Goal: Task Accomplishment & Management: Manage account settings

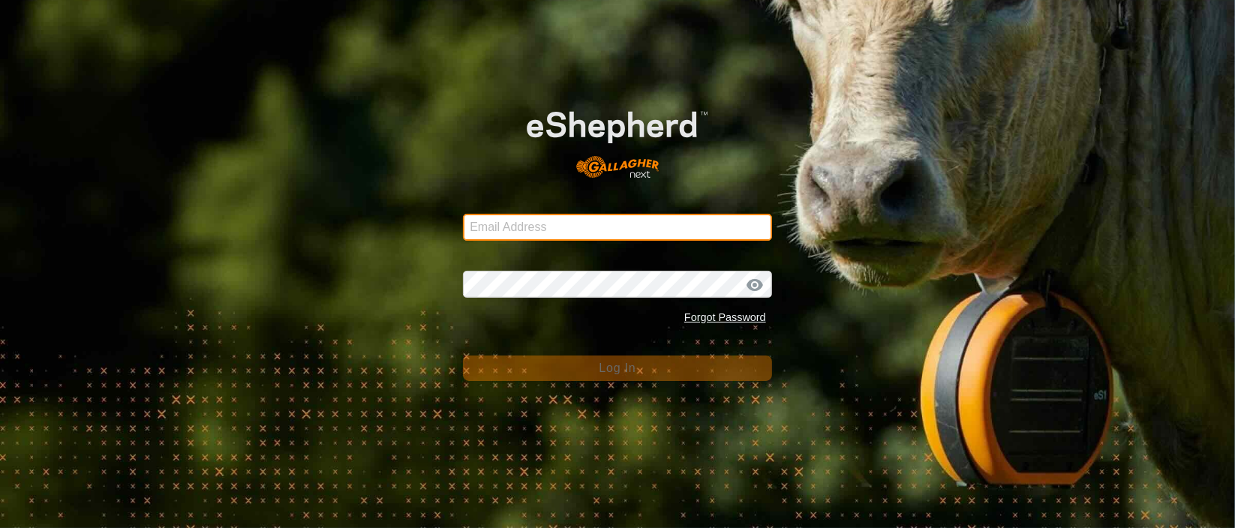
type input "[PERSON_NAME][EMAIL_ADDRESS][DOMAIN_NAME]"
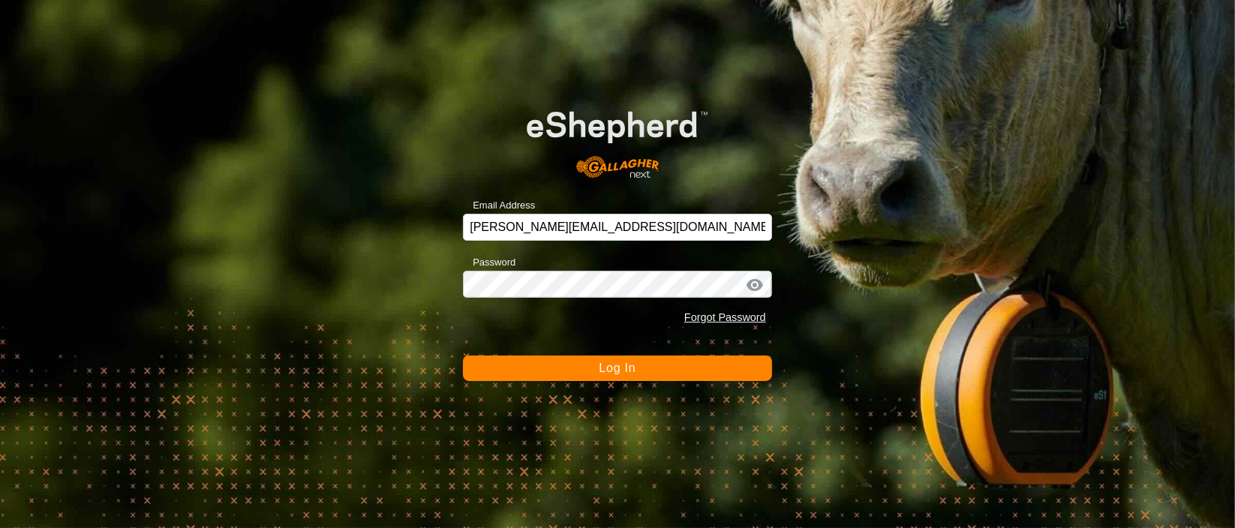
click at [641, 368] on button "Log In" at bounding box center [617, 369] width 309 height 26
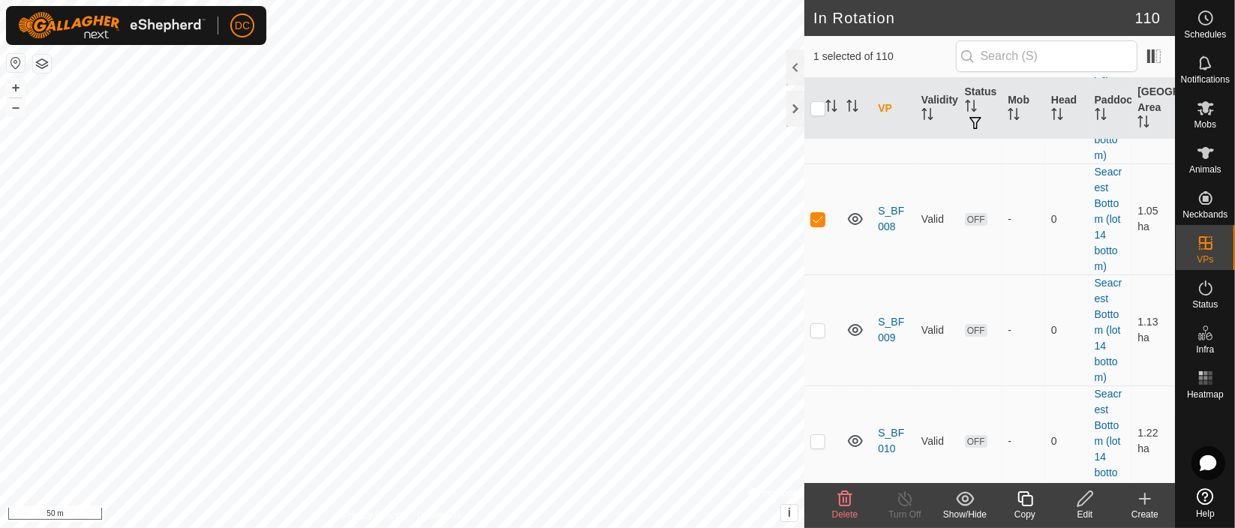
scroll to position [5583, 0]
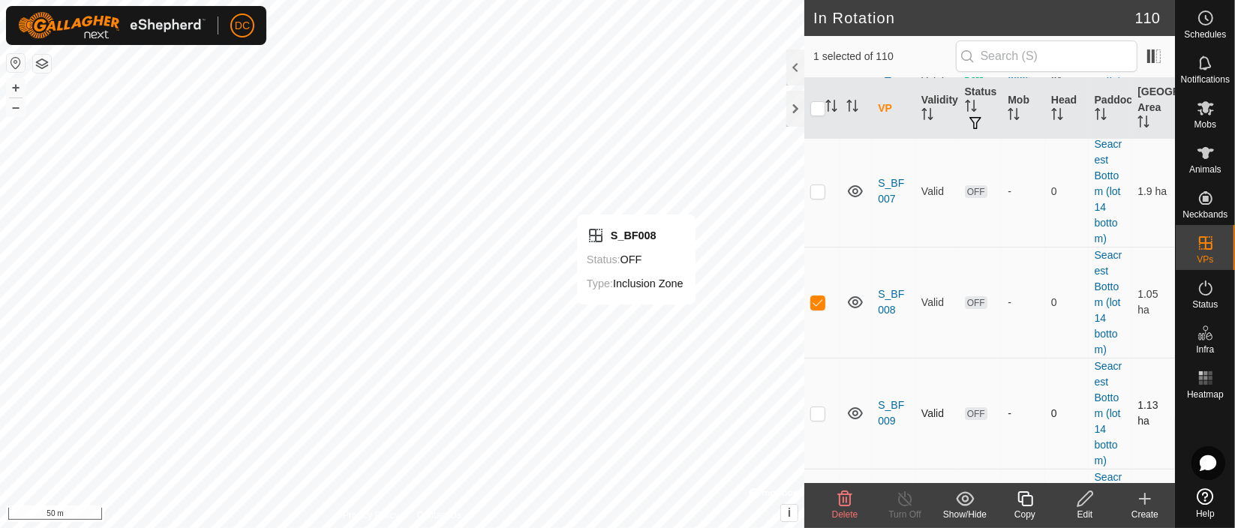
checkbox input "false"
checkbox input "true"
click at [548, 527] on html "DC Schedules Notifications Mobs Animals Neckbands VPs Status Infra Heatmap Help…" at bounding box center [617, 264] width 1235 height 528
click at [453, 527] on html "DC Schedules Notifications Mobs Animals Neckbands VPs Status Infra Heatmap Help…" at bounding box center [617, 264] width 1235 height 528
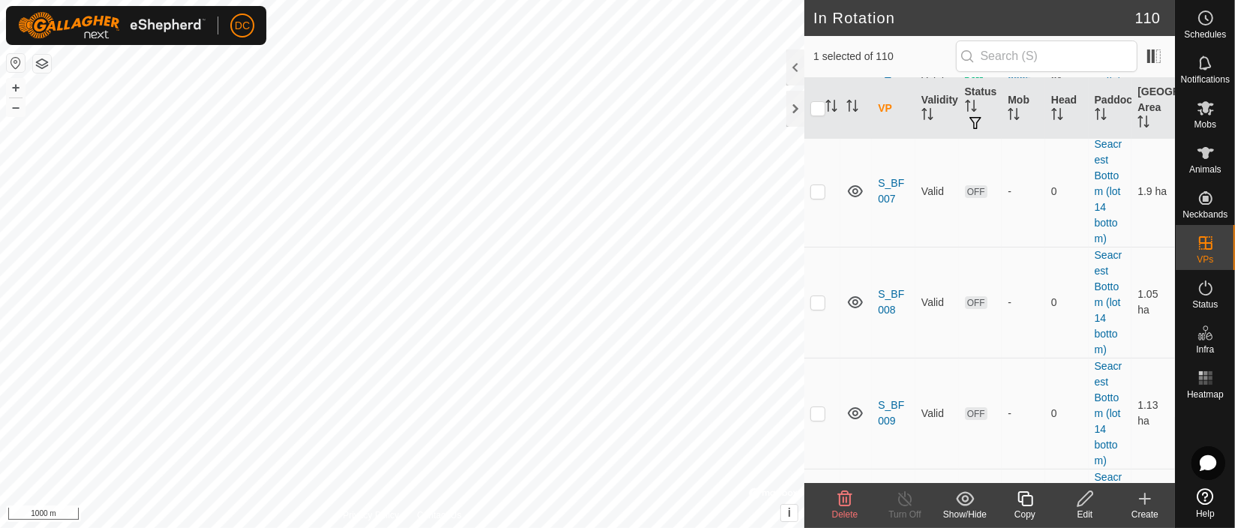
click at [433, 527] on html "DC Schedules Notifications Mobs Animals Neckbands VPs Status Infra Heatmap Help…" at bounding box center [617, 264] width 1235 height 528
click at [337, 527] on html "DC Schedules Notifications Mobs Animals Neckbands VPs Status Infra Heatmap Help…" at bounding box center [617, 264] width 1235 height 528
click at [683, 395] on div "Privacy Policy Contact Us Gate - L43 WP + – ⇧ i © Mapbox , © OpenStreetMap , Im…" at bounding box center [402, 264] width 804 height 528
